Goal: Task Accomplishment & Management: Manage account settings

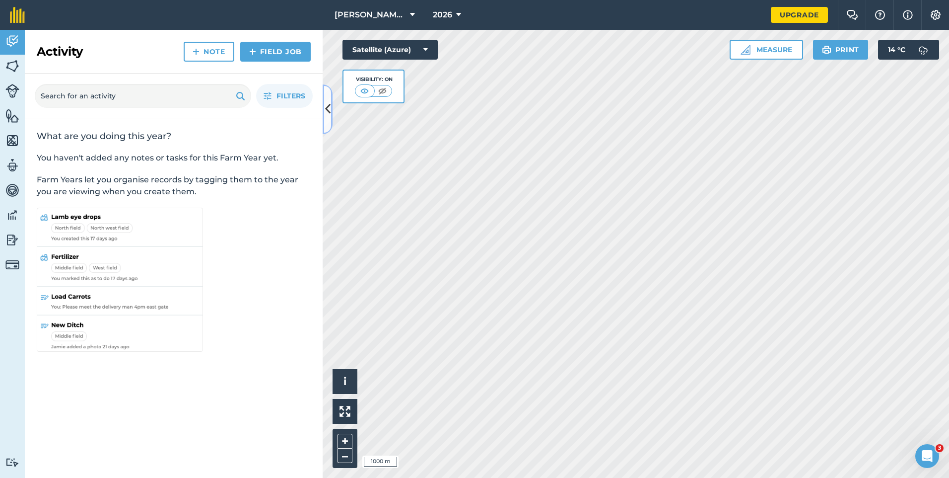
click at [326, 107] on icon at bounding box center [327, 108] width 5 height 17
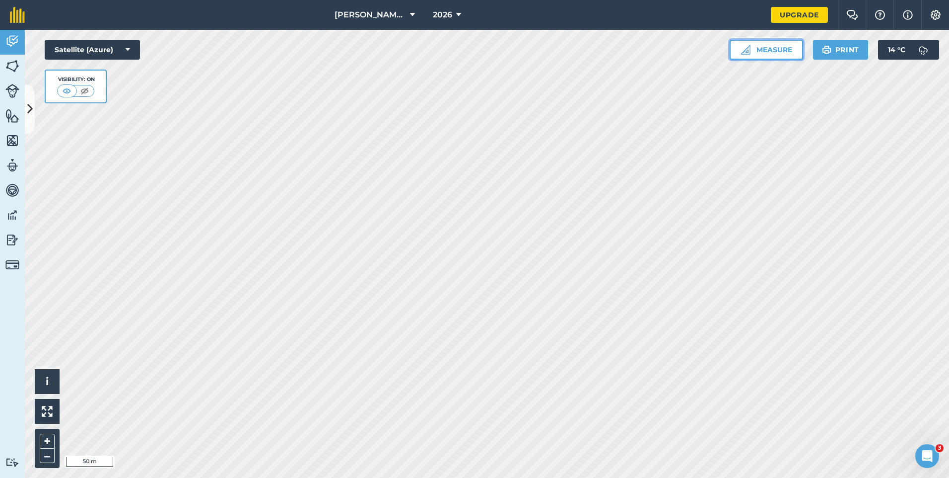
click at [767, 53] on button "Measure" at bounding box center [766, 50] width 73 height 20
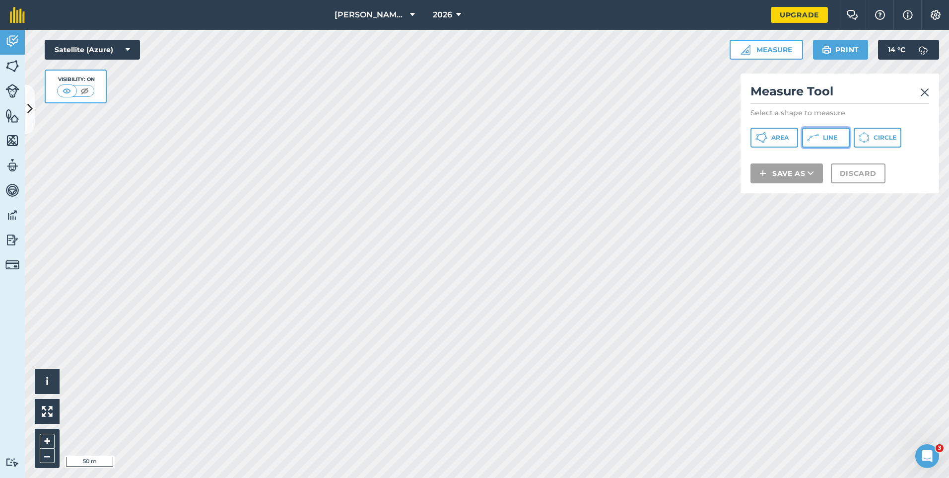
drag, startPoint x: 822, startPoint y: 138, endPoint x: 812, endPoint y: 138, distance: 9.9
click at [821, 138] on button "Line" at bounding box center [826, 138] width 48 height 20
click at [920, 92] on h2 "Measure Tool" at bounding box center [840, 93] width 179 height 20
click at [920, 92] on img at bounding box center [924, 92] width 9 height 12
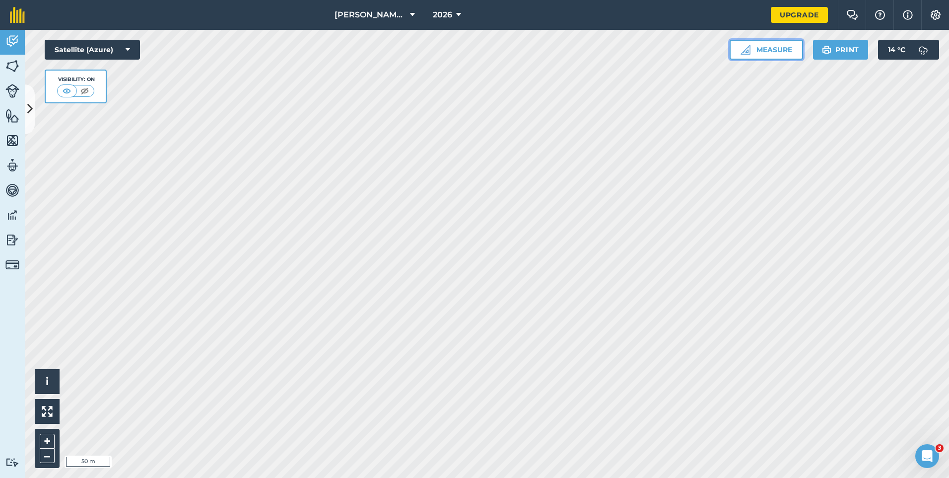
click at [756, 48] on button "Measure" at bounding box center [766, 50] width 73 height 20
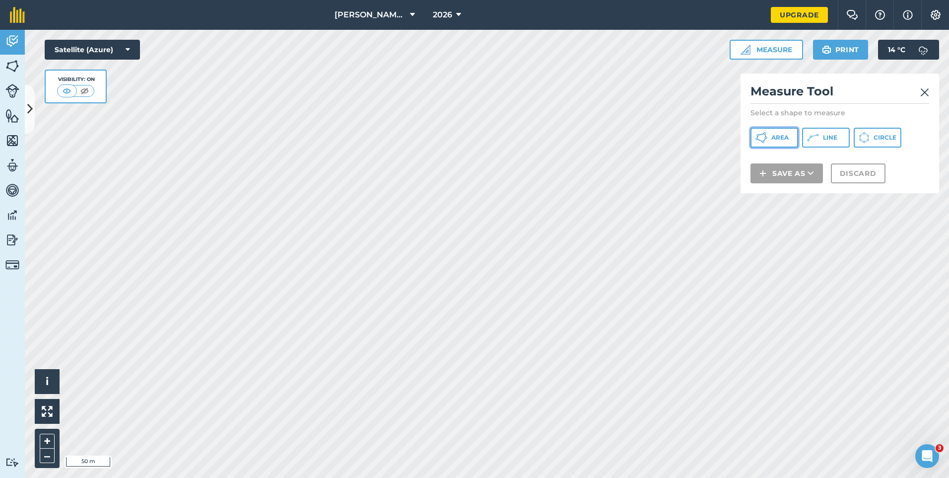
drag, startPoint x: 783, startPoint y: 142, endPoint x: 772, endPoint y: 156, distance: 19.1
click at [783, 142] on button "Area" at bounding box center [775, 138] width 48 height 20
click at [921, 90] on img at bounding box center [924, 92] width 9 height 12
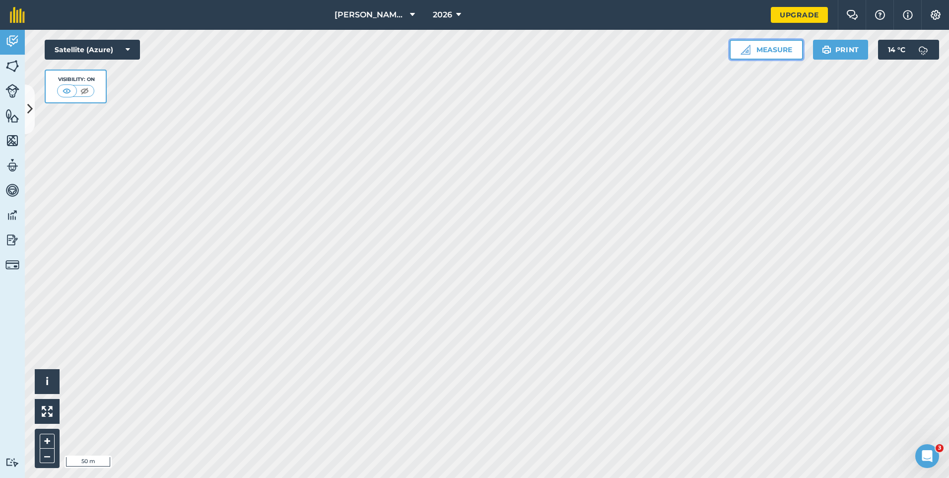
click at [770, 52] on button "Measure" at bounding box center [766, 50] width 73 height 20
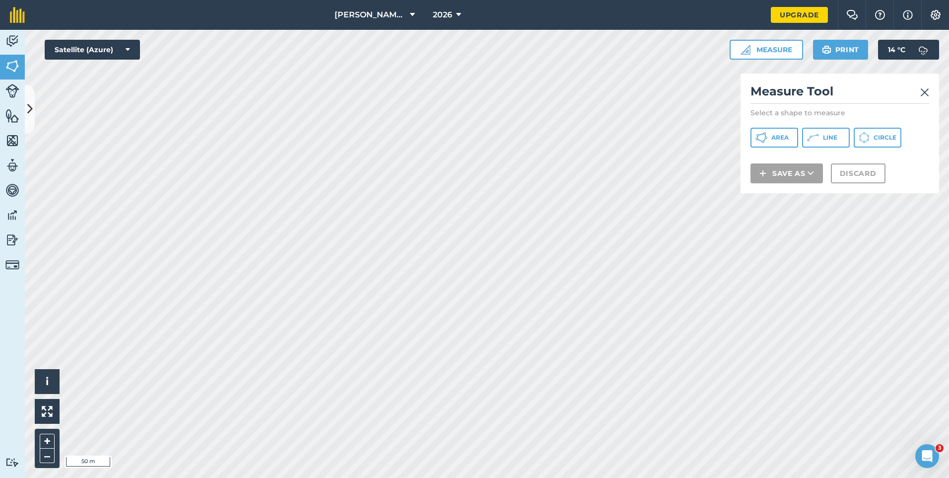
click at [920, 96] on h2 "Measure Tool" at bounding box center [840, 93] width 179 height 20
click at [922, 95] on img at bounding box center [924, 92] width 9 height 12
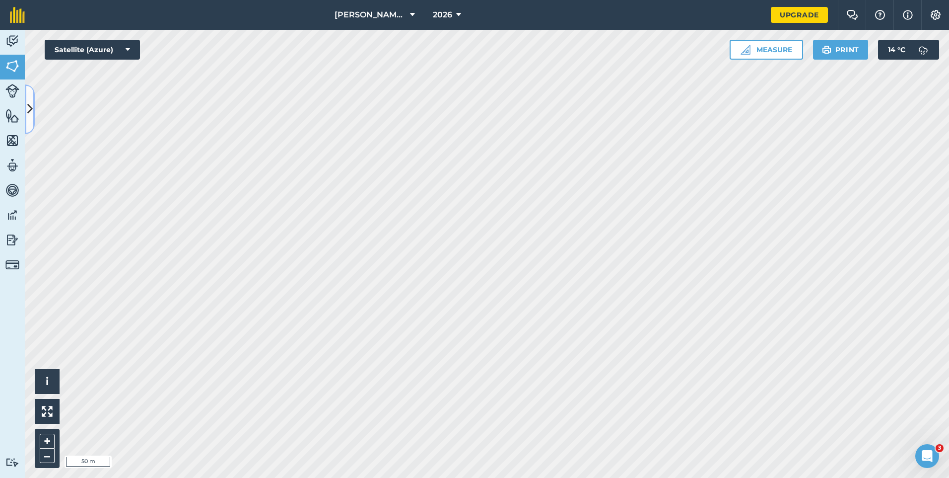
click at [29, 106] on icon at bounding box center [29, 108] width 5 height 17
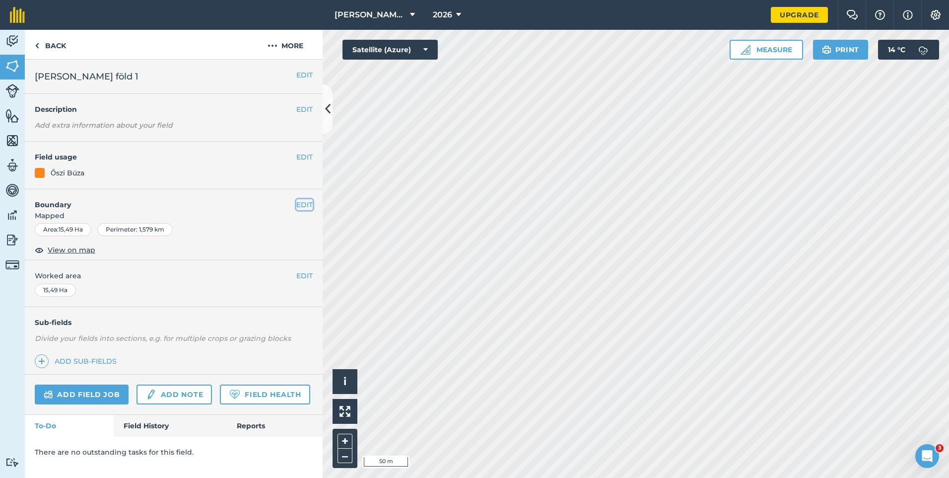
click at [298, 205] on button "EDIT" at bounding box center [304, 204] width 16 height 11
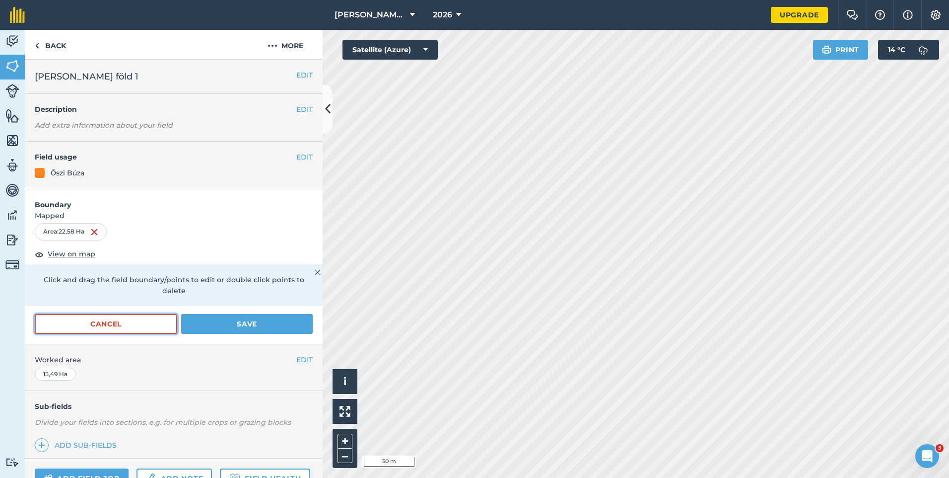
click at [102, 320] on button "Cancel" at bounding box center [106, 324] width 142 height 20
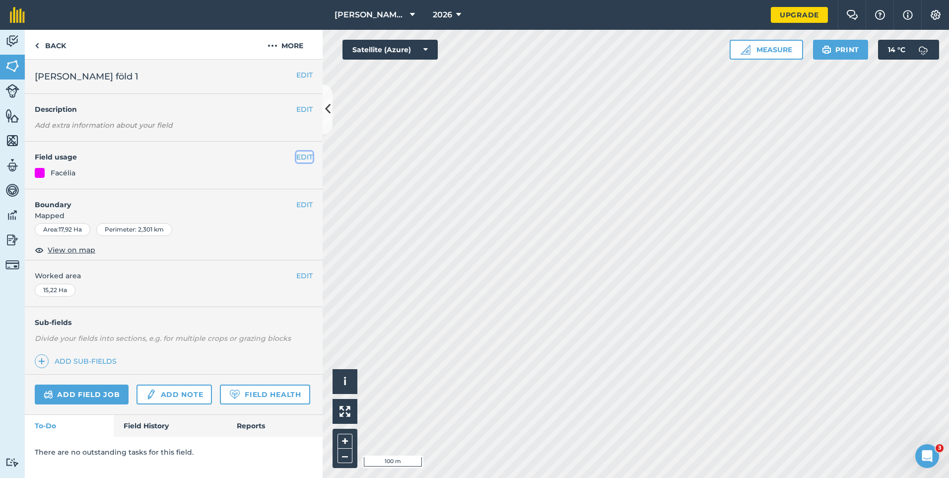
click at [303, 157] on button "EDIT" at bounding box center [304, 156] width 16 height 11
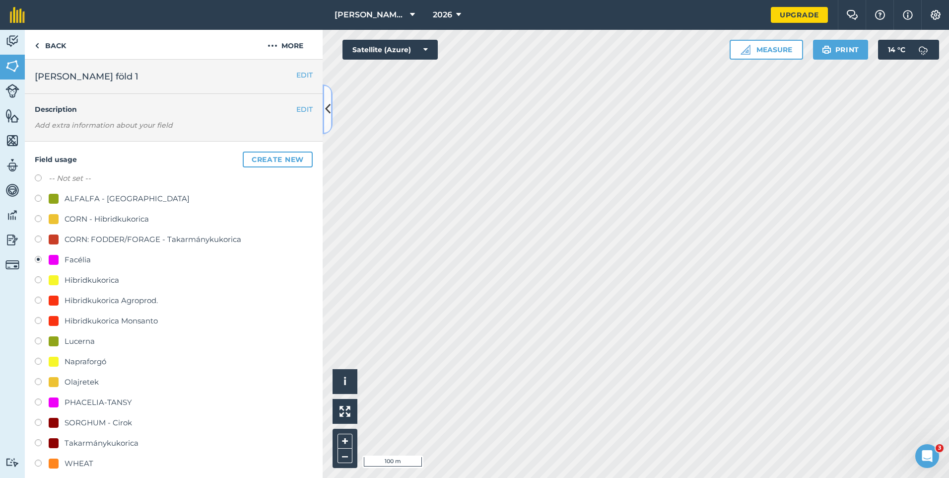
click at [331, 105] on button at bounding box center [328, 109] width 10 height 50
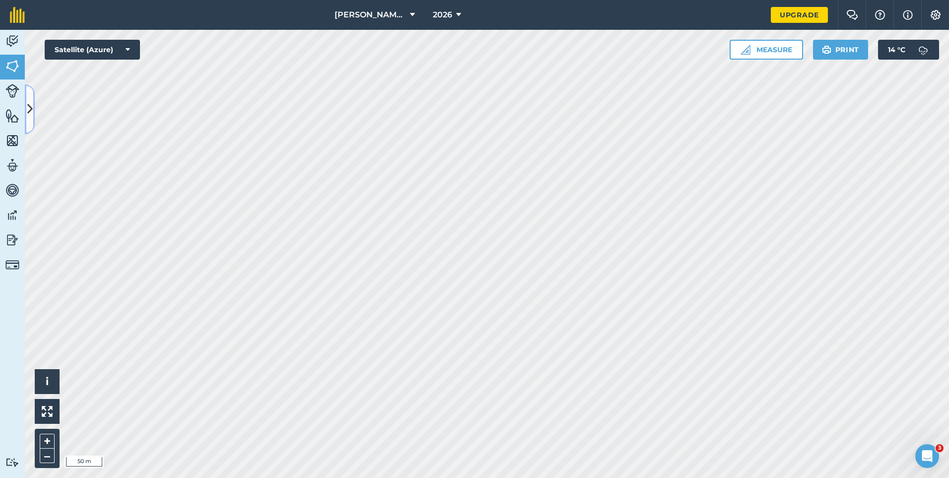
click at [29, 106] on icon at bounding box center [29, 108] width 5 height 17
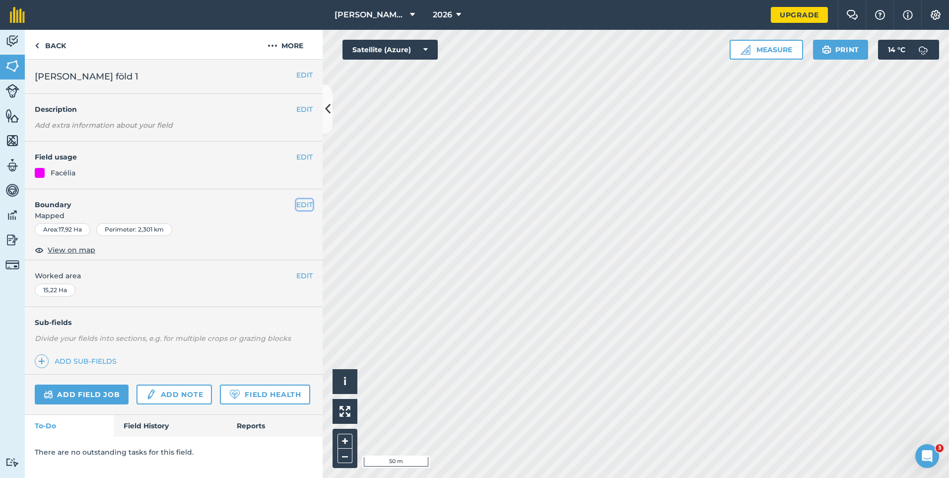
click at [302, 200] on button "EDIT" at bounding box center [304, 204] width 16 height 11
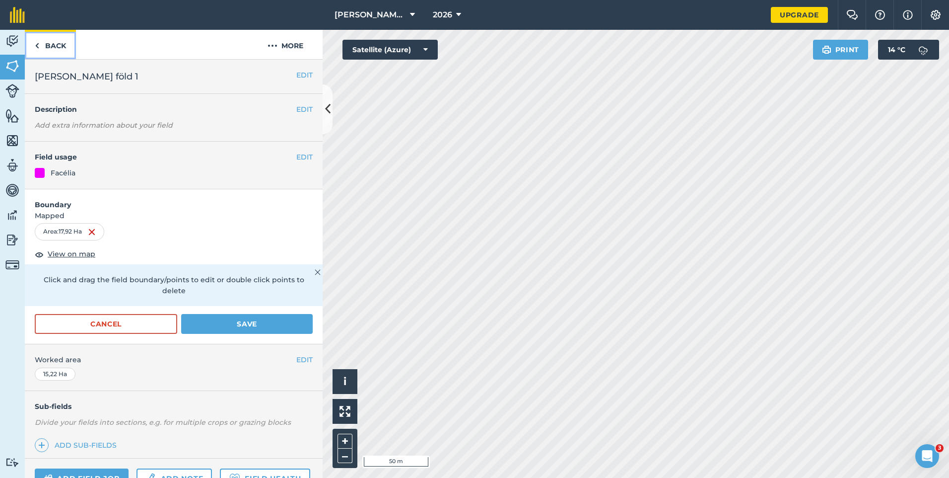
click at [52, 45] on link "Back" at bounding box center [50, 44] width 51 height 29
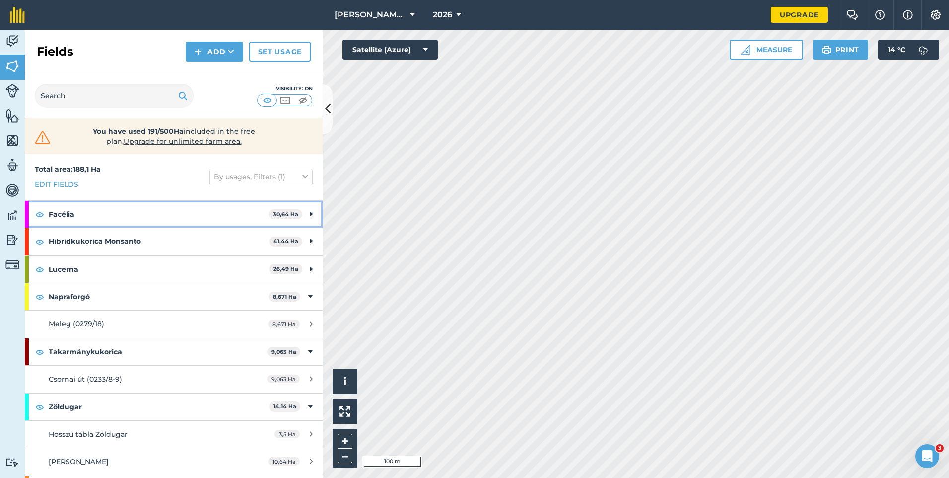
click at [310, 214] on icon at bounding box center [311, 214] width 2 height 11
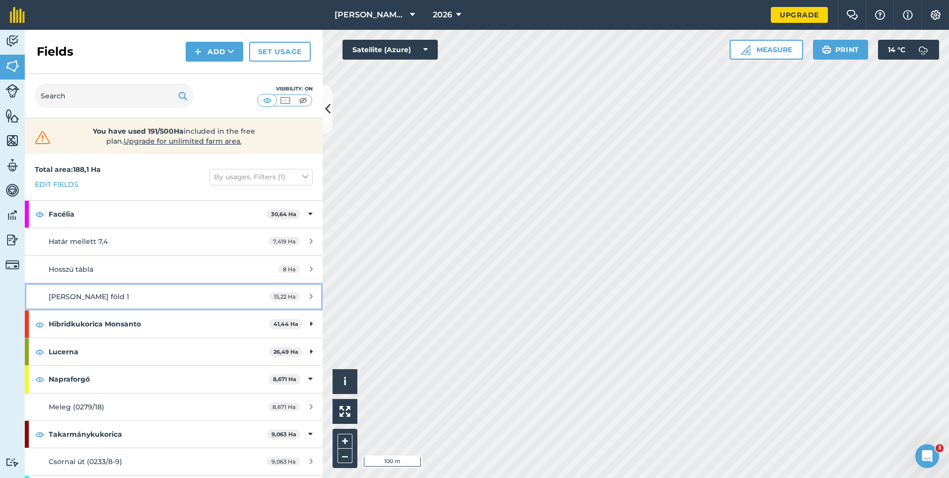
click at [278, 295] on span "15,22 Ha" at bounding box center [285, 296] width 30 height 8
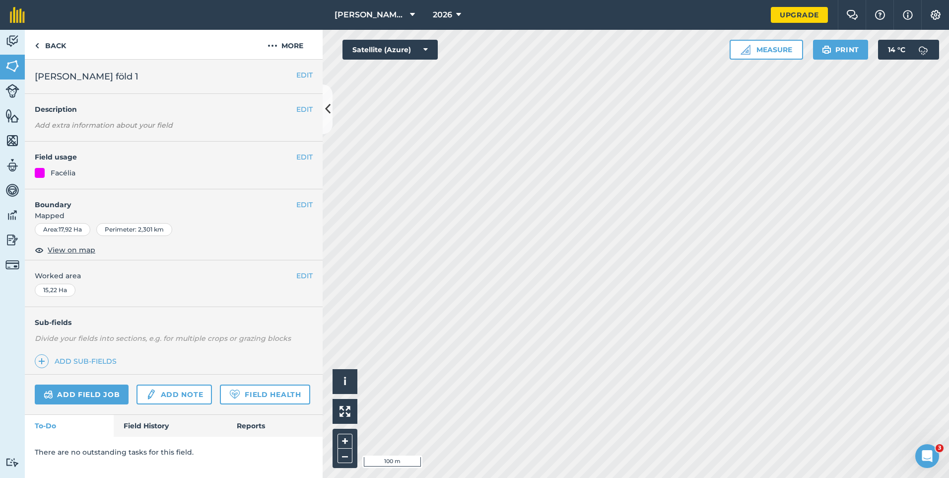
click at [66, 289] on div "15,22 Ha" at bounding box center [55, 289] width 41 height 13
drag, startPoint x: 65, startPoint y: 288, endPoint x: 38, endPoint y: 288, distance: 26.8
click at [38, 288] on div "15,22 Ha" at bounding box center [55, 289] width 41 height 13
drag, startPoint x: 38, startPoint y: 288, endPoint x: 147, endPoint y: 288, distance: 109.2
click at [166, 294] on div "EDIT Worked area 15,22 Ha" at bounding box center [174, 283] width 298 height 46
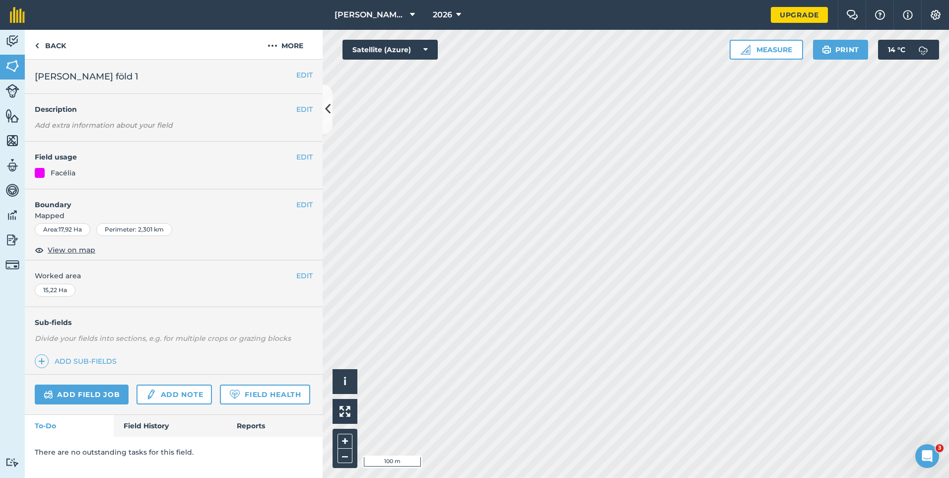
click at [69, 291] on div "15,22 Ha" at bounding box center [55, 289] width 41 height 13
click at [63, 289] on div "15,22 Ha" at bounding box center [55, 289] width 41 height 13
click at [306, 271] on button "EDIT" at bounding box center [304, 275] width 16 height 11
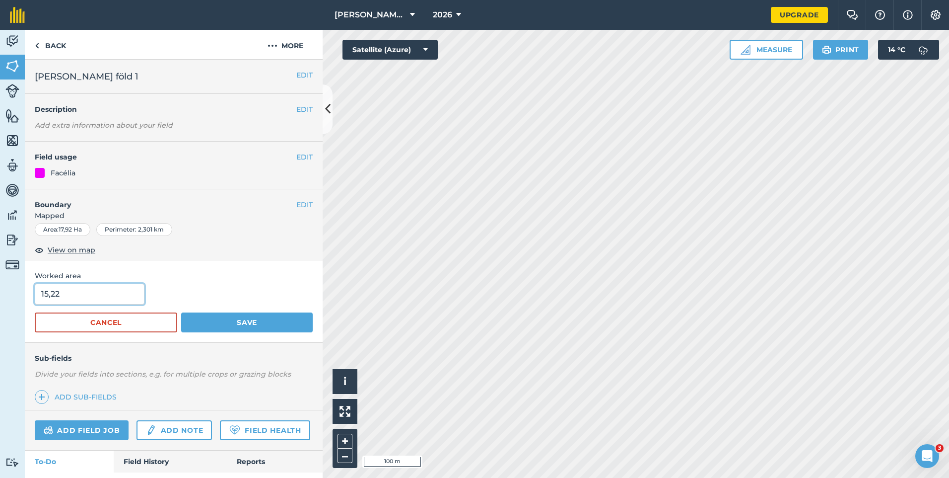
click at [34, 297] on div "Worked area 15,22 Cancel Save" at bounding box center [174, 301] width 298 height 82
type input "17,92"
click at [181, 312] on button "Save" at bounding box center [247, 322] width 132 height 20
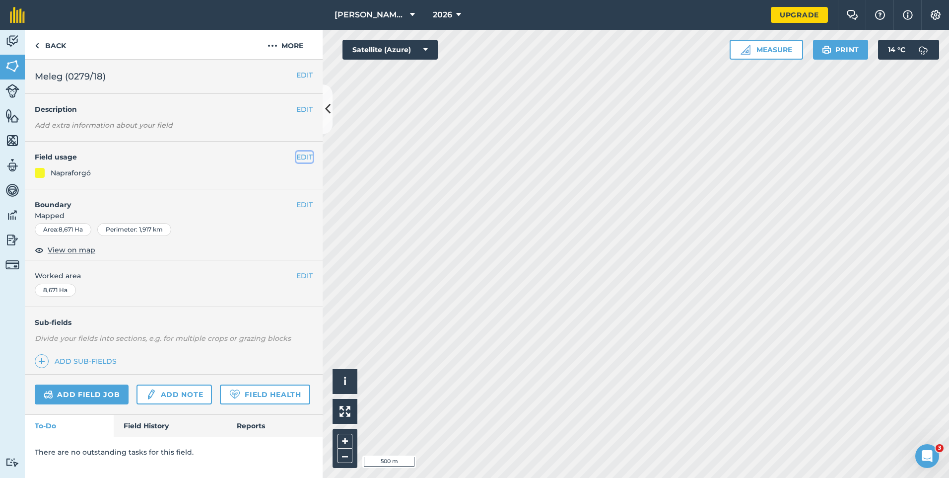
click at [308, 157] on button "EDIT" at bounding box center [304, 156] width 16 height 11
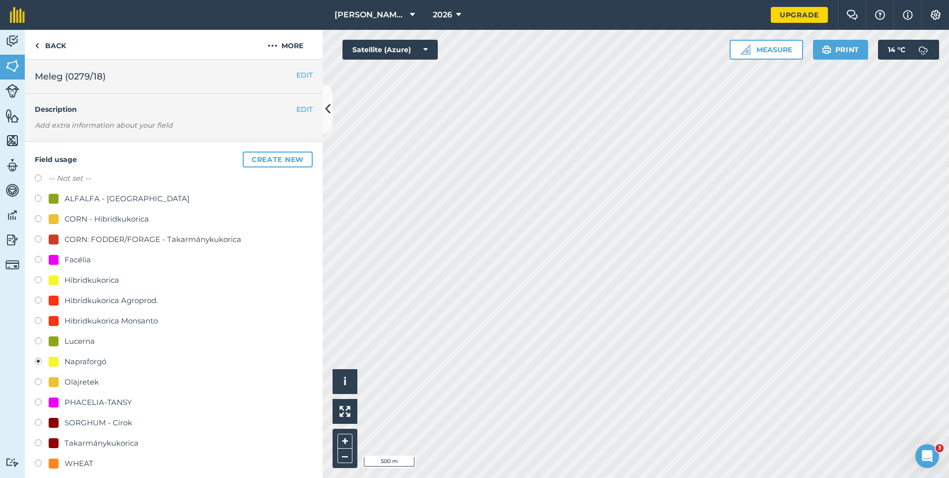
click at [72, 260] on div "Facélia" at bounding box center [78, 260] width 26 height 12
radio input "true"
radio input "false"
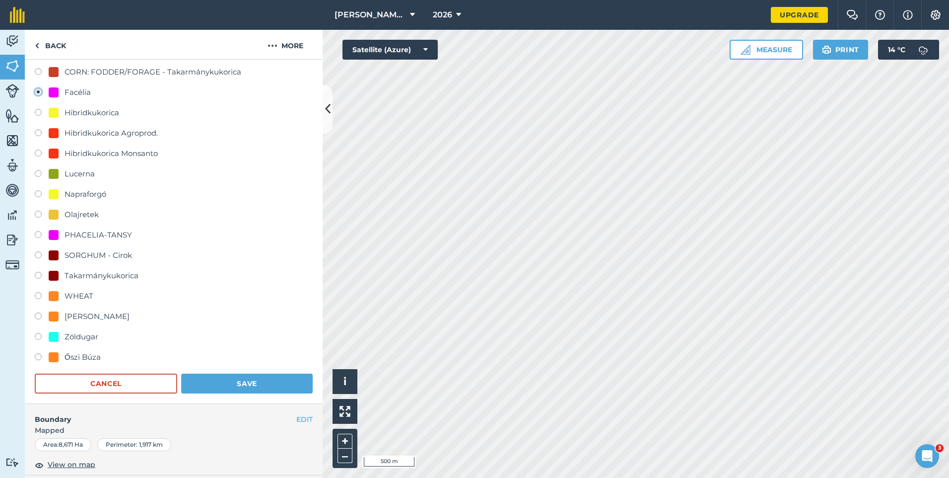
scroll to position [298, 0]
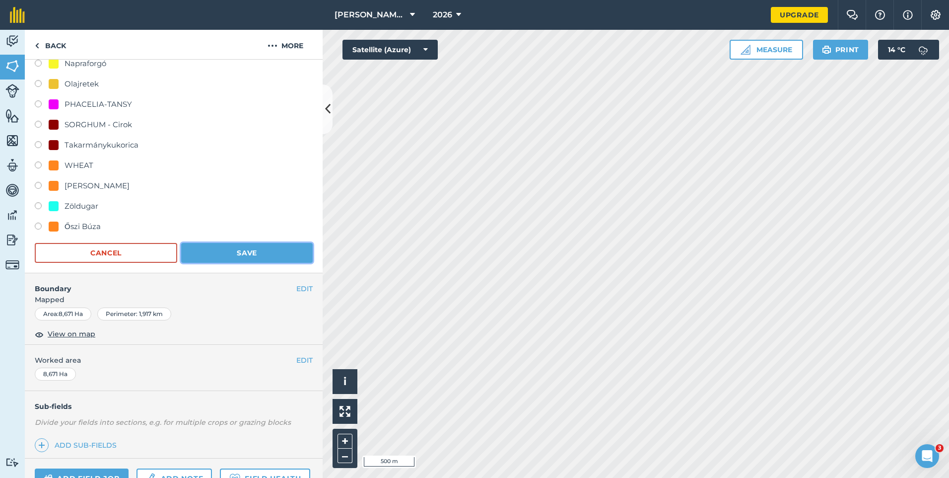
click at [252, 251] on button "Save" at bounding box center [247, 253] width 132 height 20
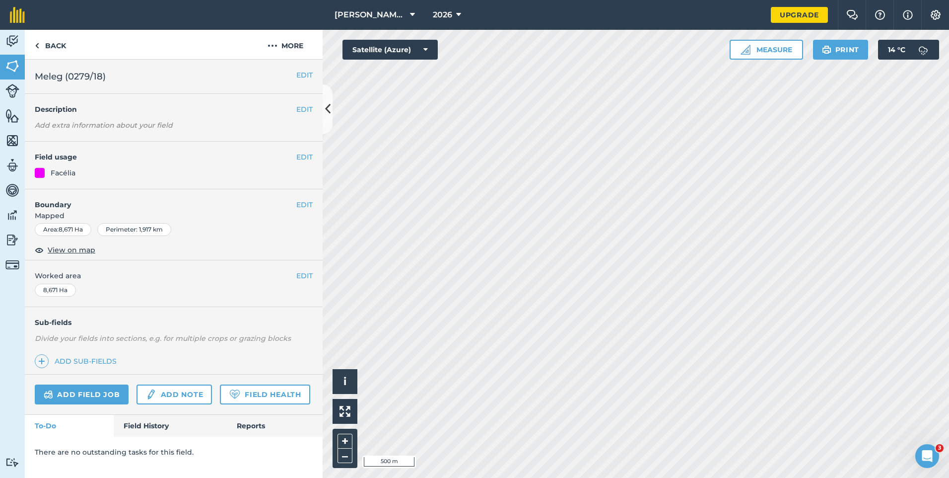
scroll to position [0, 0]
click at [300, 156] on button "EDIT" at bounding box center [304, 156] width 16 height 11
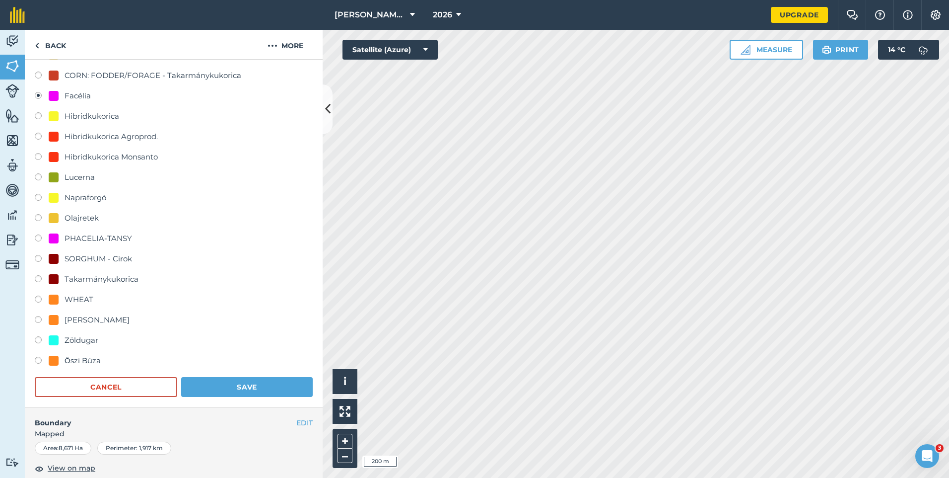
scroll to position [149, 0]
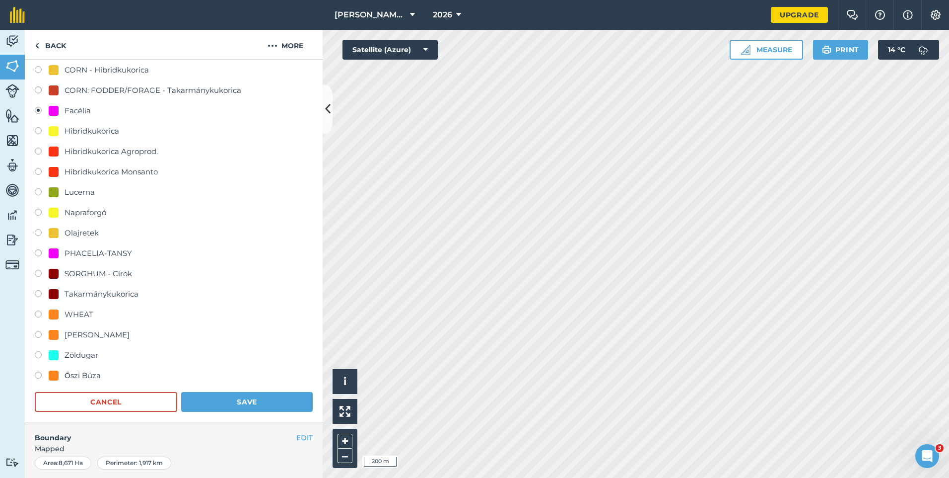
click at [82, 211] on div "Napraforgó" at bounding box center [86, 213] width 42 height 12
radio input "true"
radio input "false"
click at [243, 402] on button "Save" at bounding box center [247, 402] width 132 height 20
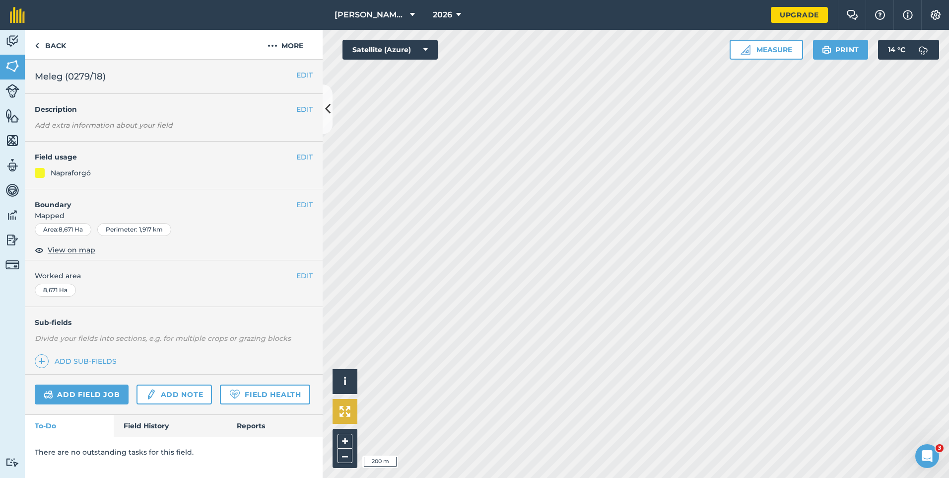
scroll to position [0, 0]
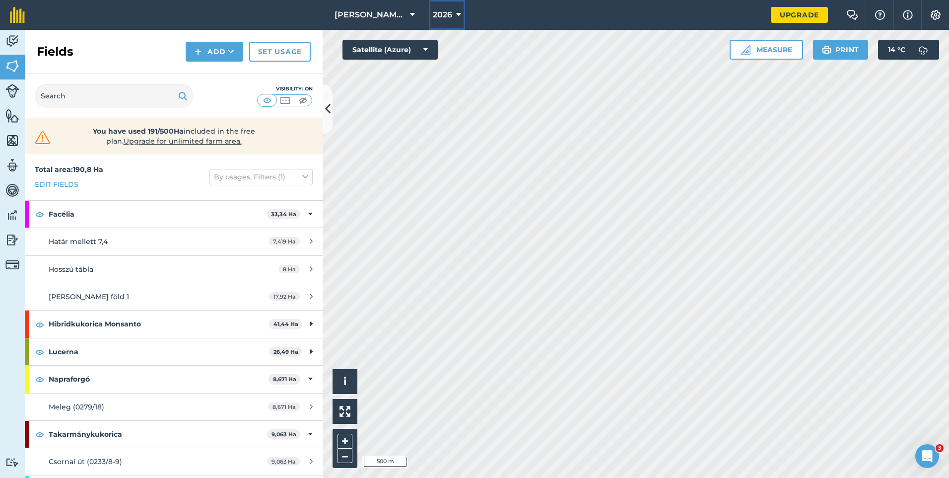
click at [452, 15] on span "2026" at bounding box center [442, 15] width 19 height 12
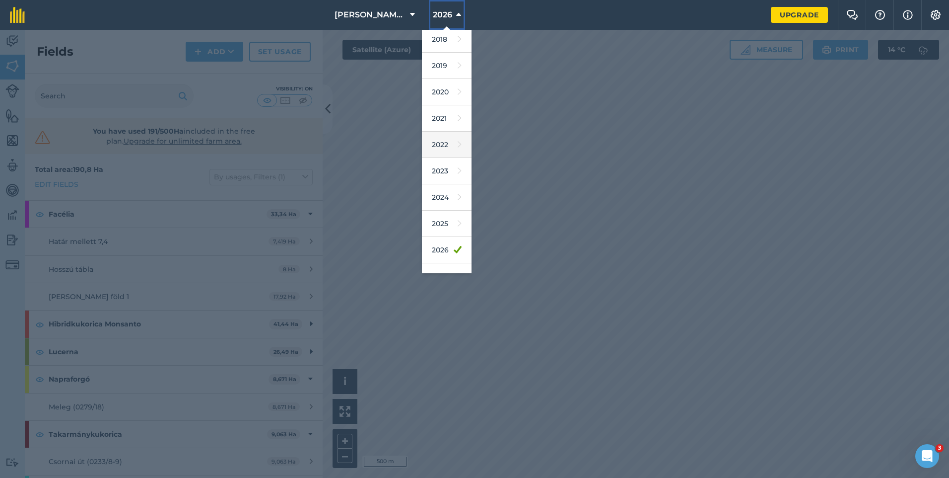
scroll to position [46, 0]
click at [447, 150] on link "2023" at bounding box center [447, 155] width 50 height 26
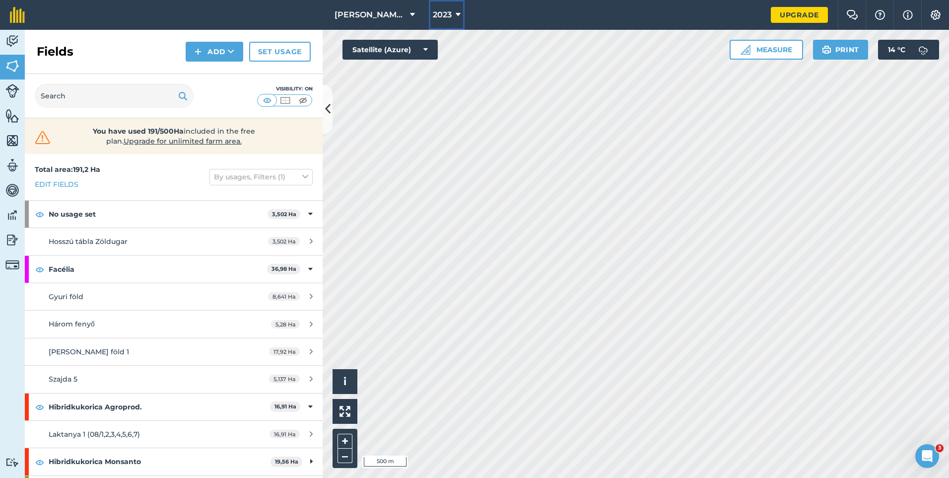
click at [460, 13] on icon at bounding box center [458, 15] width 5 height 12
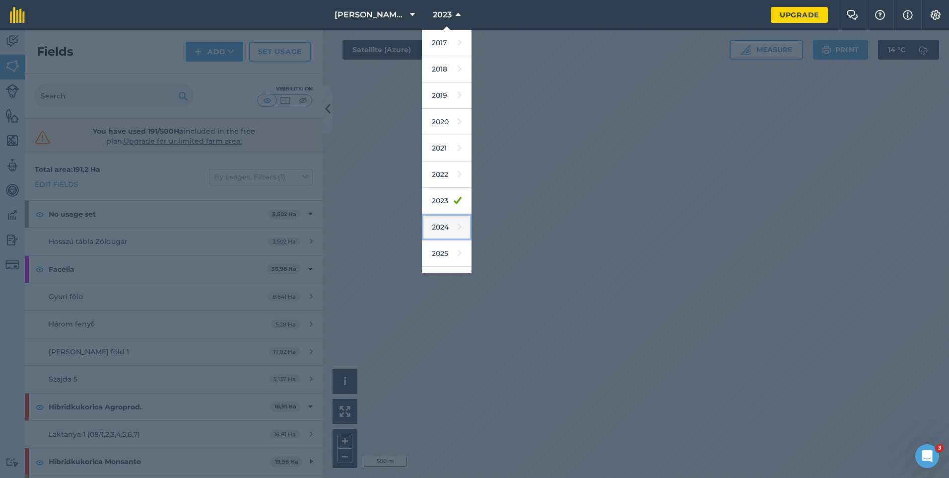
click at [442, 219] on link "2024" at bounding box center [447, 227] width 50 height 26
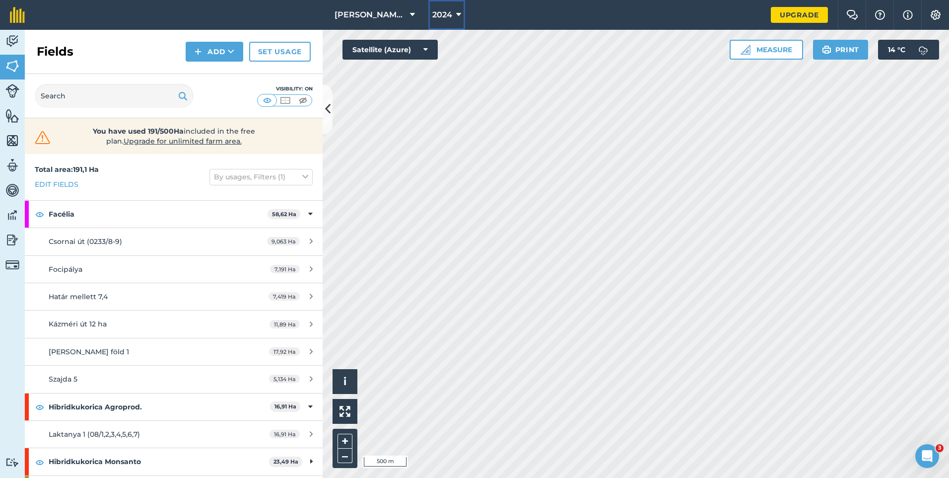
click at [453, 15] on button "2024" at bounding box center [446, 15] width 37 height 30
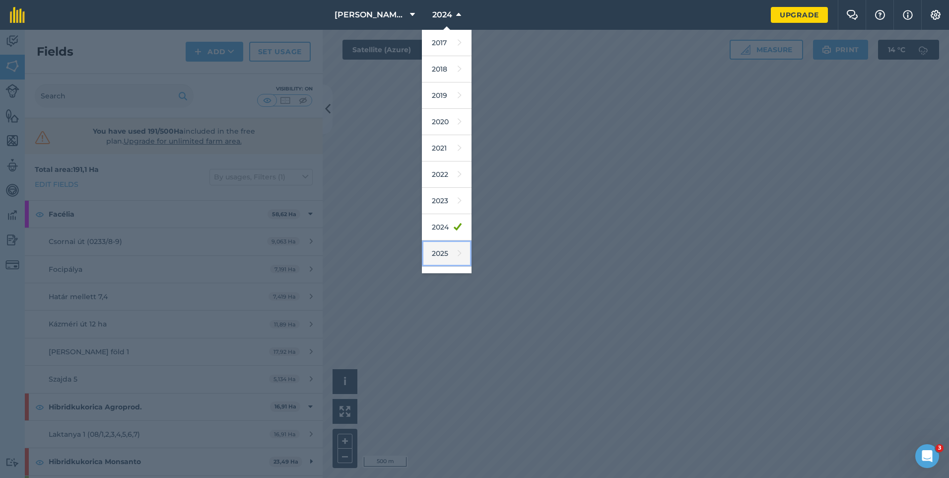
click at [443, 253] on link "2025" at bounding box center [447, 253] width 50 height 26
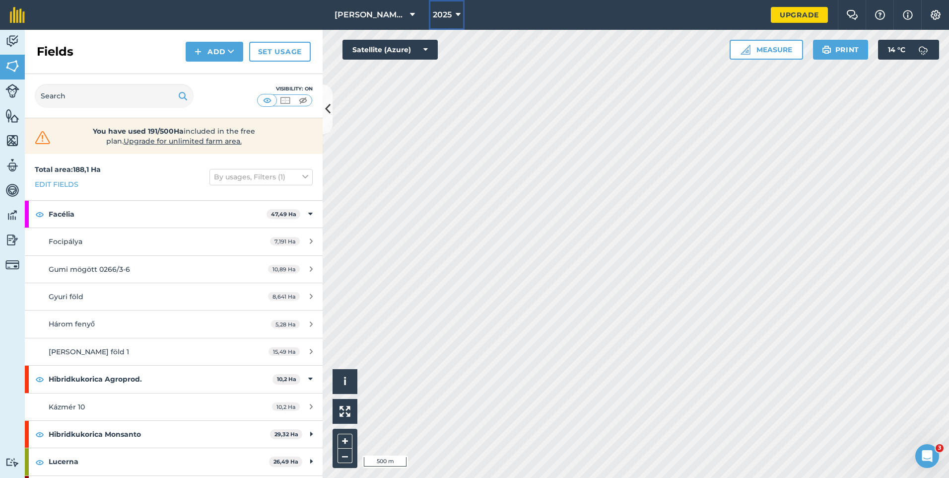
click at [450, 17] on span "2025" at bounding box center [442, 15] width 19 height 12
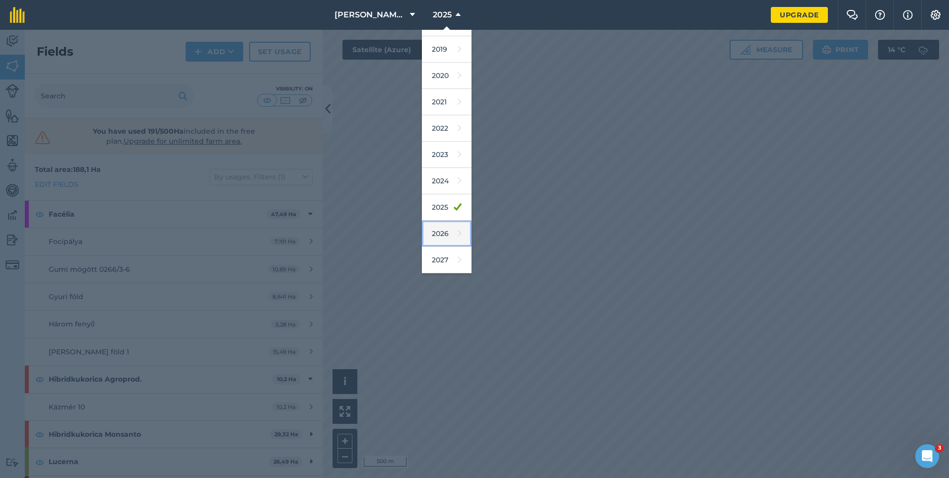
click at [442, 232] on link "2026" at bounding box center [447, 233] width 50 height 26
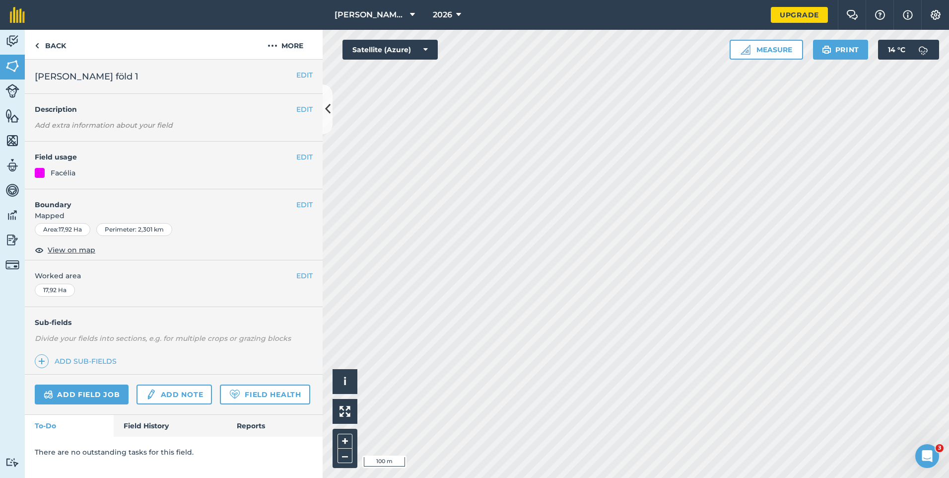
click at [314, 156] on div "EDIT Field usage Facélia" at bounding box center [174, 166] width 298 height 48
click at [309, 157] on button "EDIT" at bounding box center [304, 156] width 16 height 11
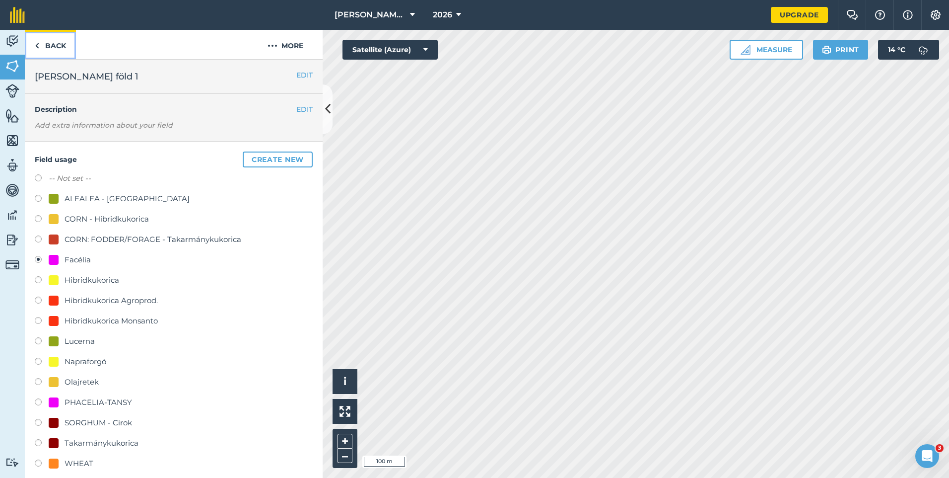
click at [55, 49] on link "Back" at bounding box center [50, 44] width 51 height 29
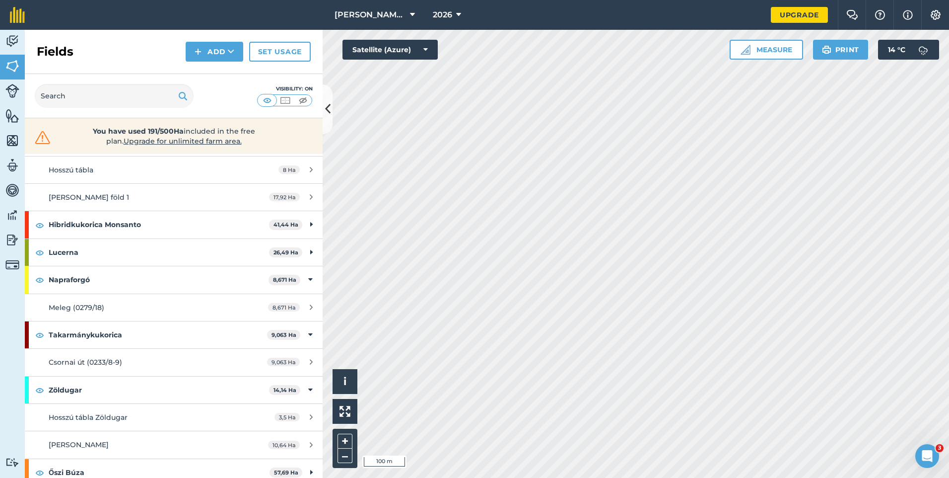
scroll to position [50, 0]
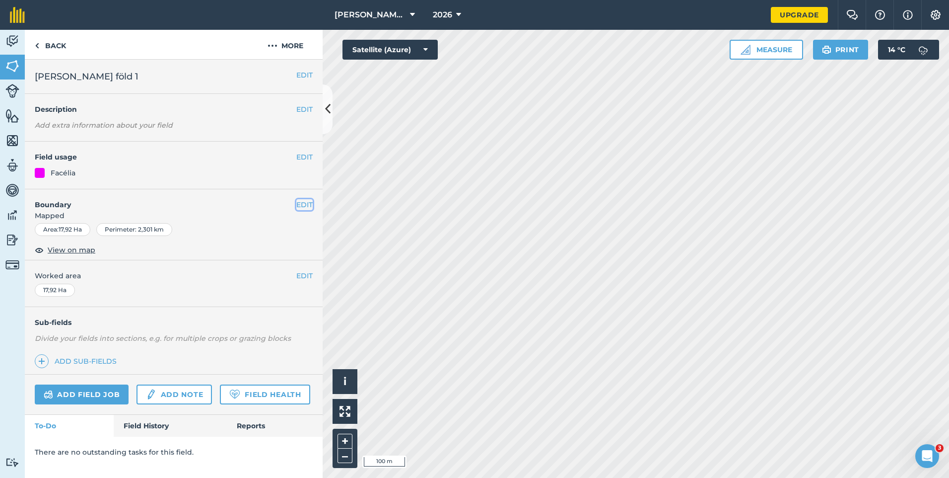
click at [301, 203] on button "EDIT" at bounding box center [304, 204] width 16 height 11
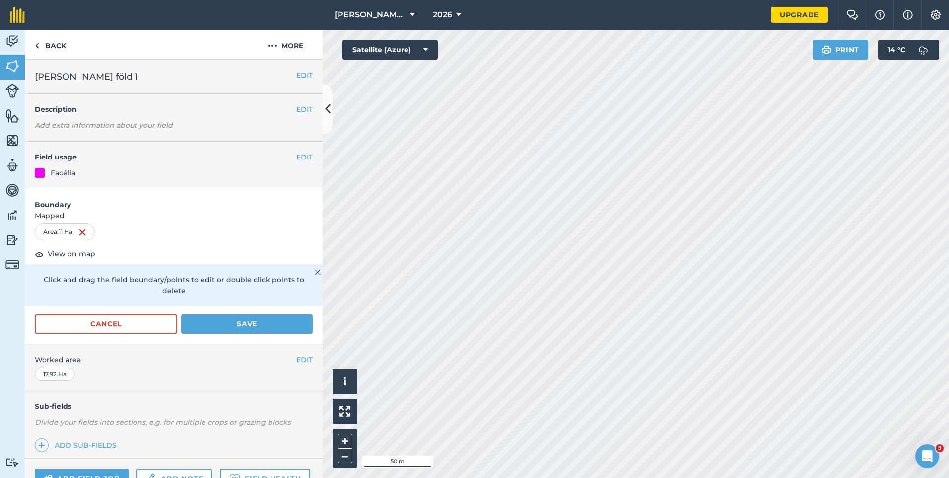
click at [607, 477] on html "[PERSON_NAME] [PERSON_NAME] Kft. 2026 Upgrade Farm Chat Help Info Settings Map …" at bounding box center [474, 239] width 949 height 478
click at [216, 325] on button "Save" at bounding box center [247, 324] width 132 height 20
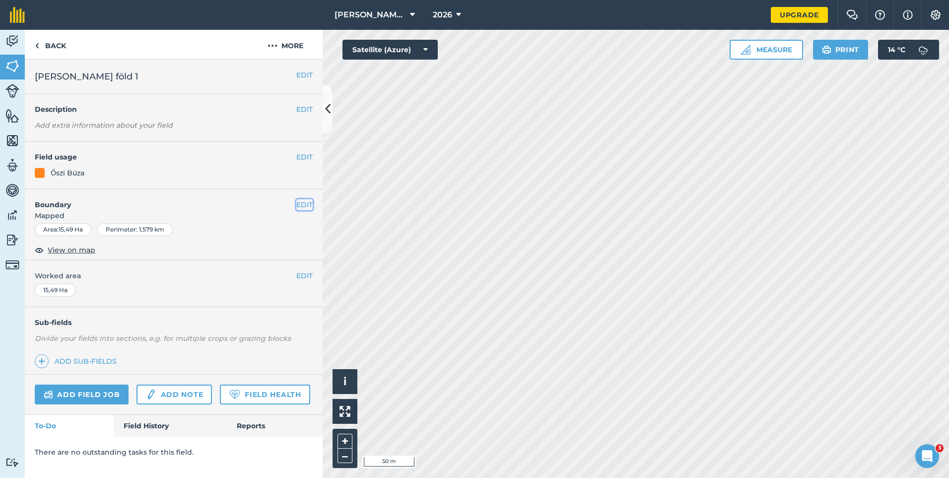
click at [303, 203] on button "EDIT" at bounding box center [304, 204] width 16 height 11
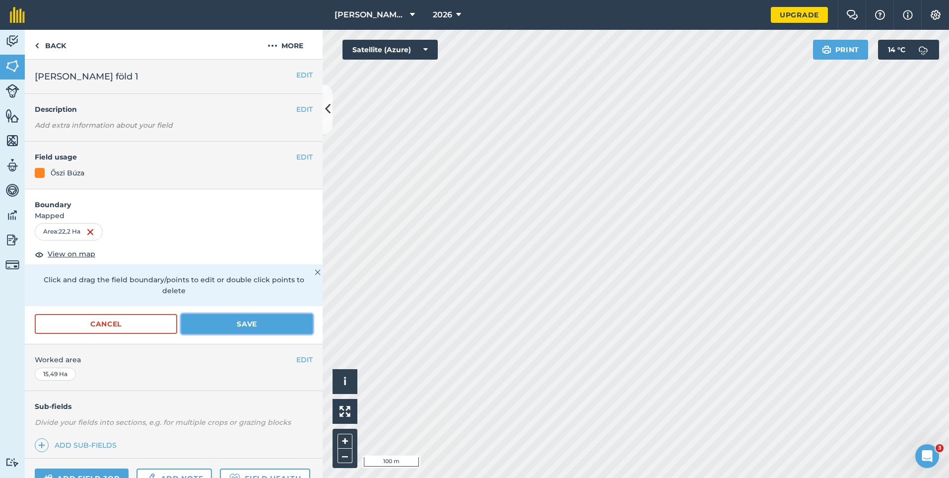
click at [273, 318] on button "Save" at bounding box center [247, 324] width 132 height 20
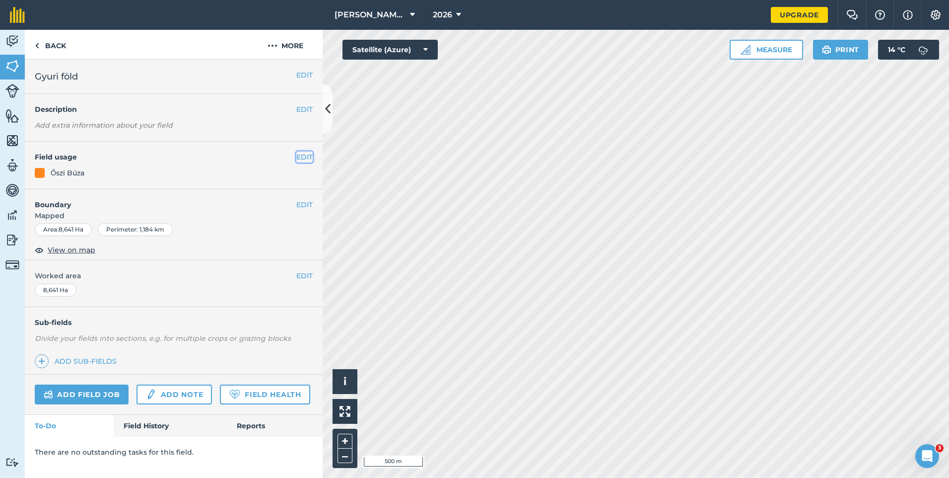
click at [304, 152] on button "EDIT" at bounding box center [304, 156] width 16 height 11
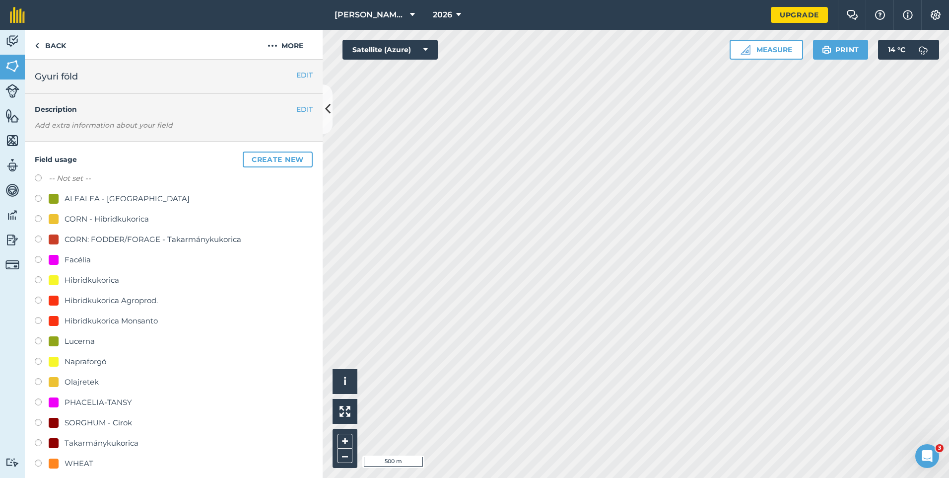
click at [81, 258] on div "Facélia" at bounding box center [78, 260] width 26 height 12
radio input "true"
radio input "false"
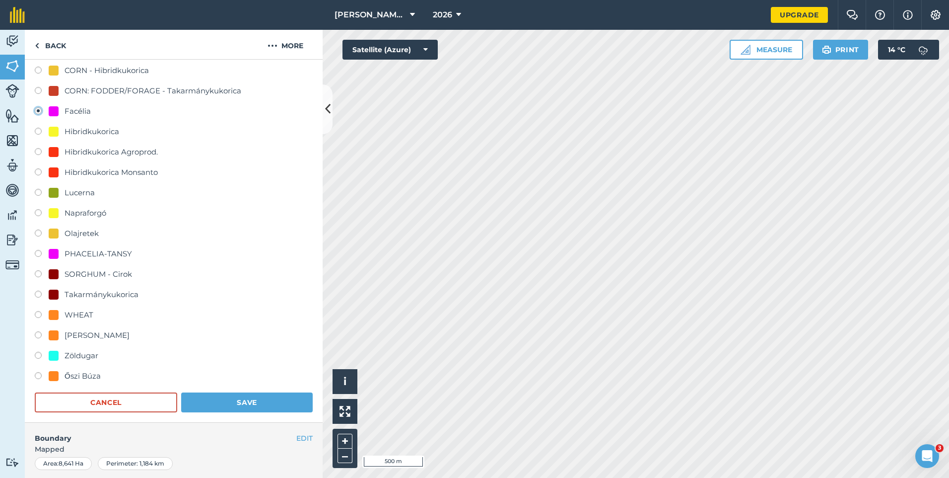
scroll to position [149, 0]
click at [221, 402] on button "Save" at bounding box center [247, 402] width 132 height 20
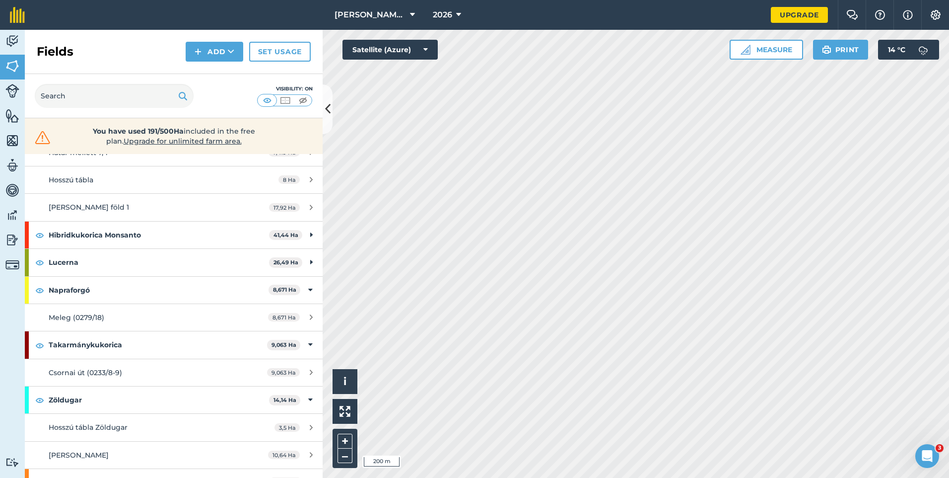
scroll to position [135, 0]
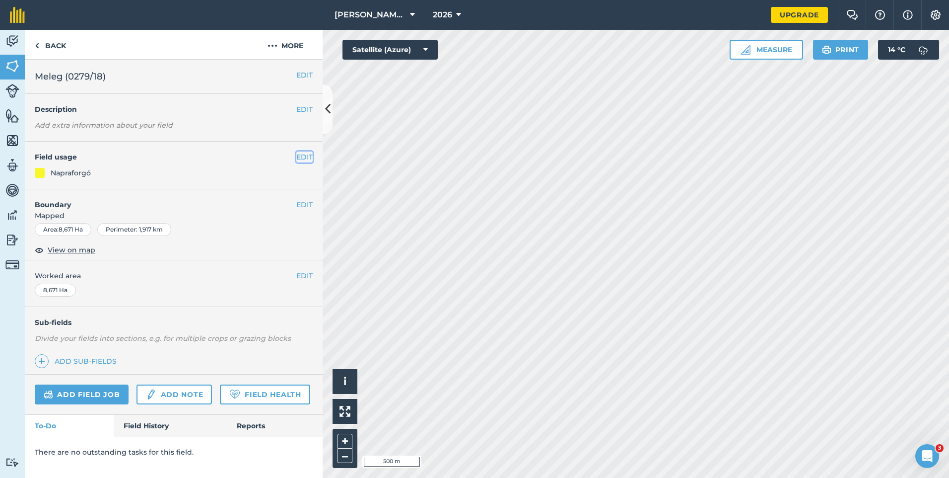
click at [306, 158] on button "EDIT" at bounding box center [304, 156] width 16 height 11
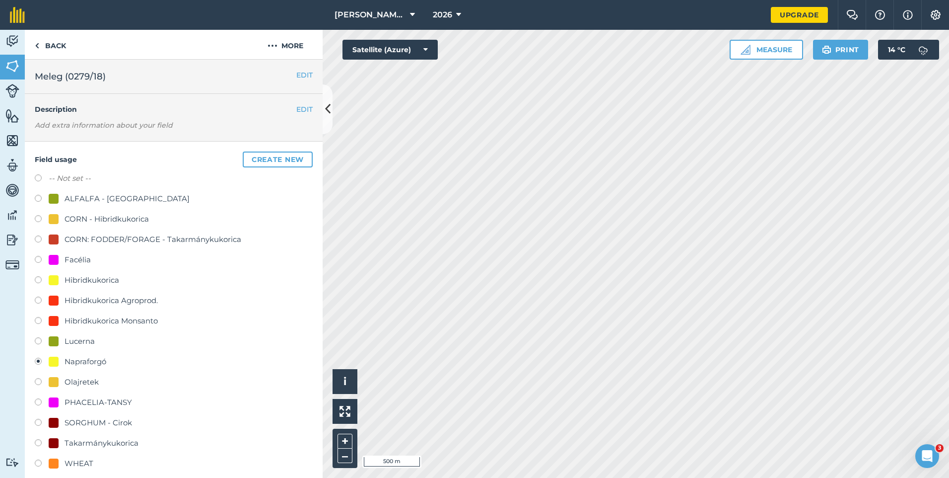
click at [83, 257] on div "Facélia" at bounding box center [78, 260] width 26 height 12
radio input "true"
radio input "false"
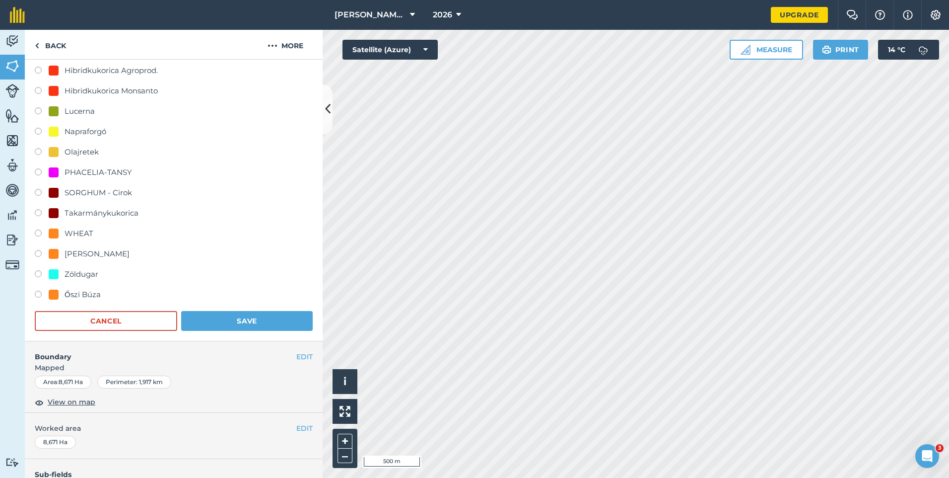
scroll to position [248, 0]
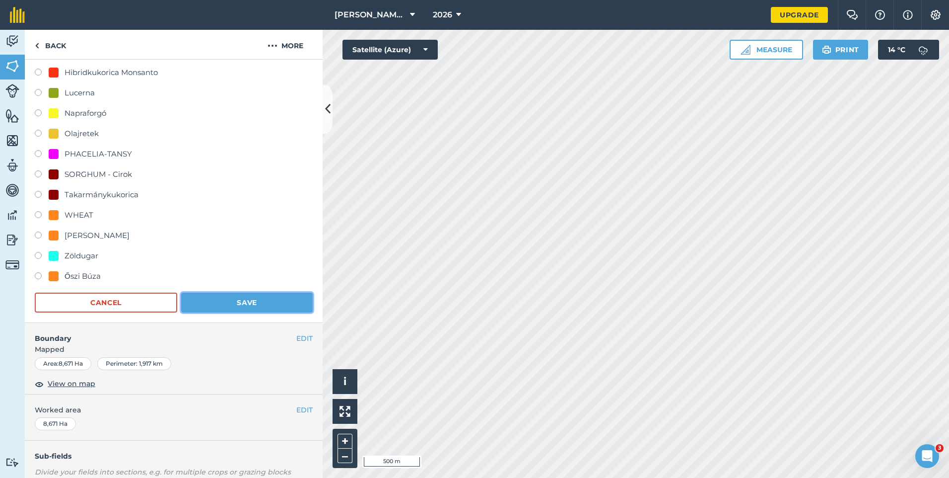
click at [213, 304] on button "Save" at bounding box center [247, 302] width 132 height 20
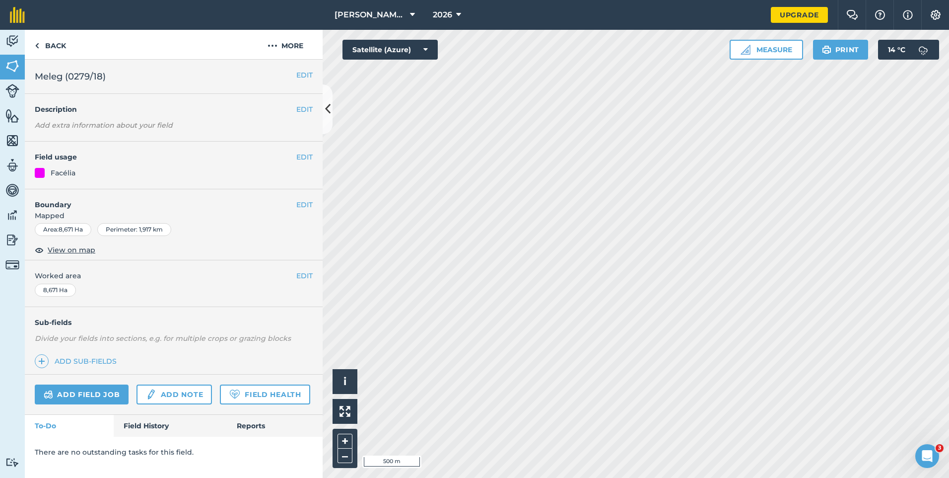
scroll to position [0, 0]
click at [57, 46] on link "Back" at bounding box center [50, 44] width 51 height 29
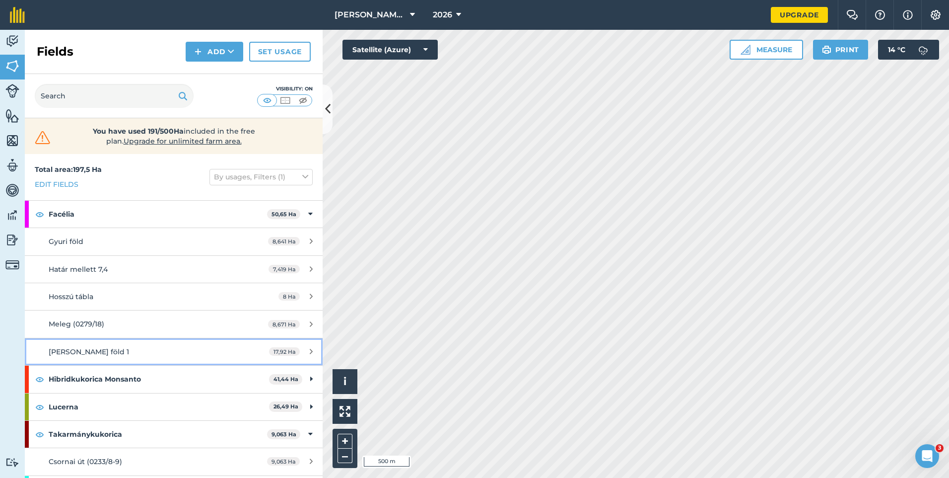
click at [272, 351] on span "17,92 Ha" at bounding box center [284, 351] width 31 height 8
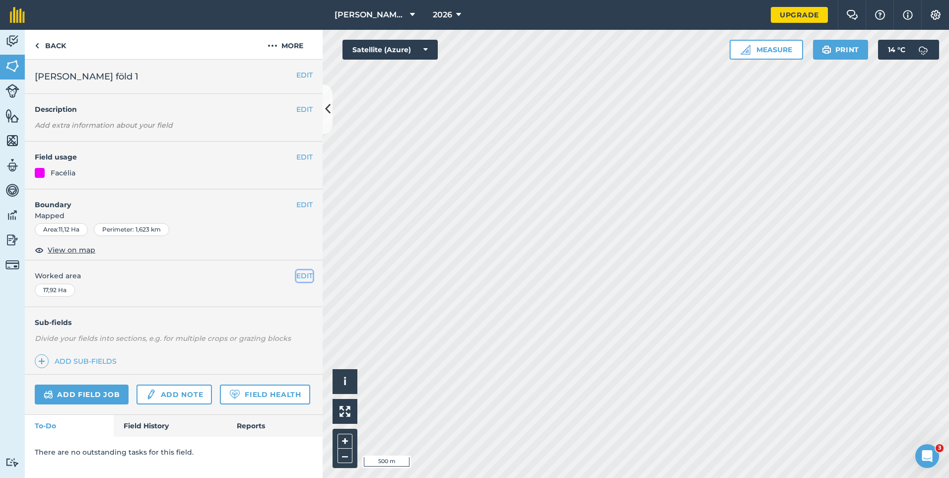
click at [300, 274] on button "EDIT" at bounding box center [304, 275] width 16 height 11
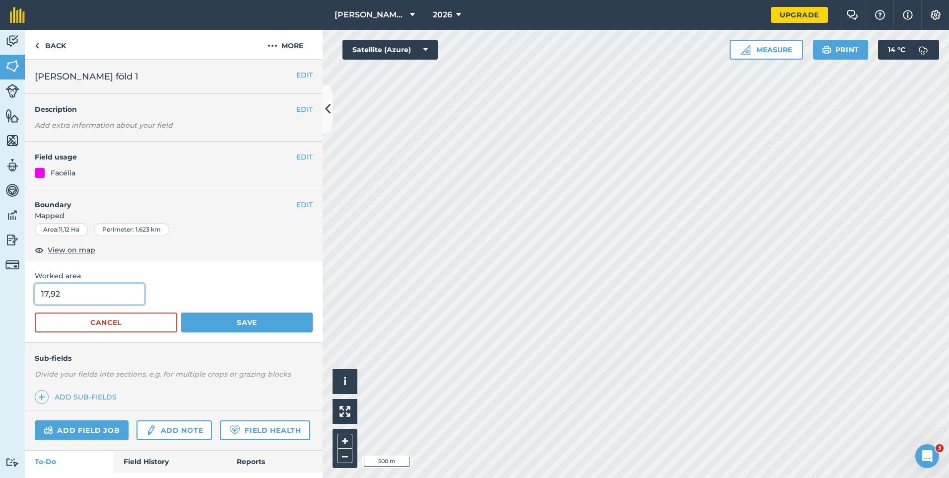
drag, startPoint x: 103, startPoint y: 290, endPoint x: 15, endPoint y: 290, distance: 88.4
click at [15, 290] on div "Activity Fields Livestock Features Maps Team Vehicles Data Reporting Billing Tu…" at bounding box center [474, 254] width 949 height 448
click at [248, 318] on button "Save" at bounding box center [247, 322] width 132 height 20
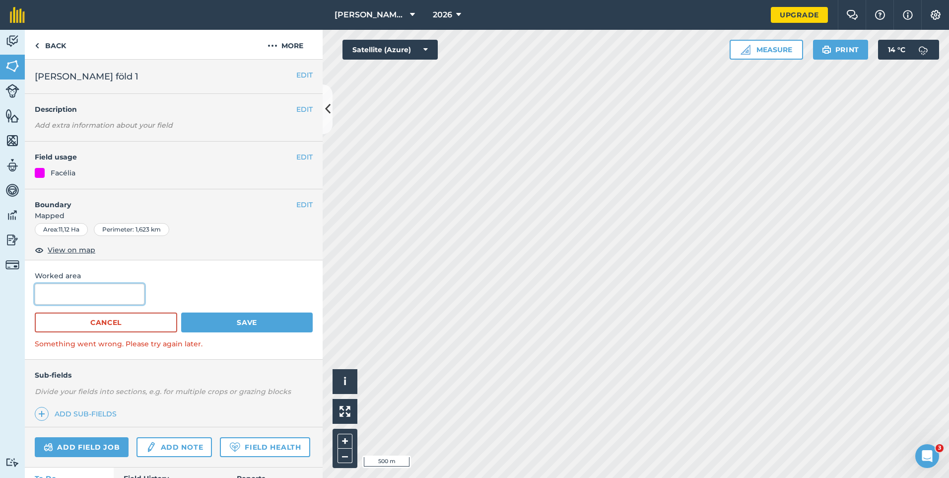
click at [100, 296] on input "text" at bounding box center [90, 293] width 110 height 21
type input "11,12"
click at [230, 317] on button "Save" at bounding box center [247, 322] width 132 height 20
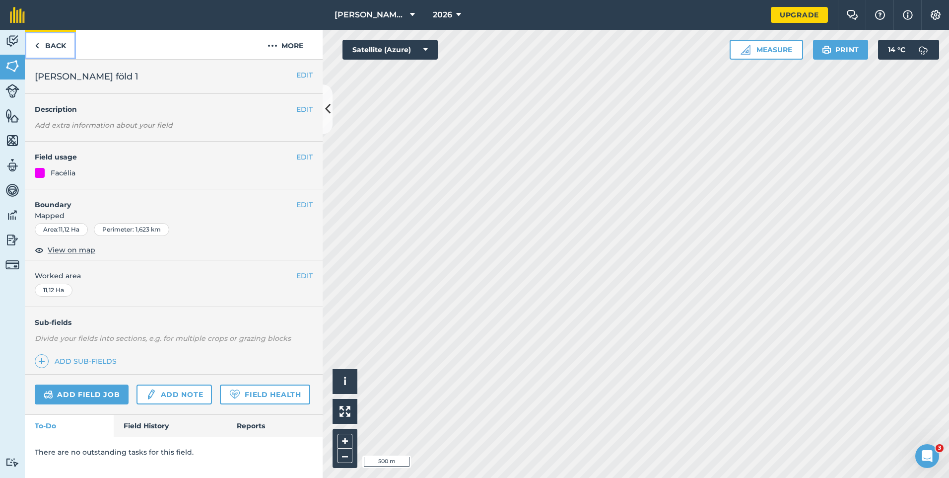
click at [43, 47] on link "Back" at bounding box center [50, 44] width 51 height 29
